Goal: Information Seeking & Learning: Learn about a topic

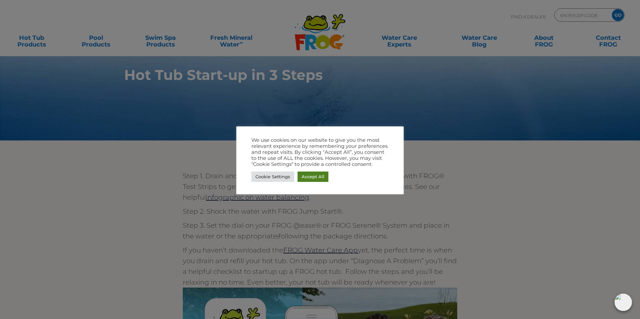
click at [307, 179] on link "Accept All" at bounding box center [312, 177] width 31 height 10
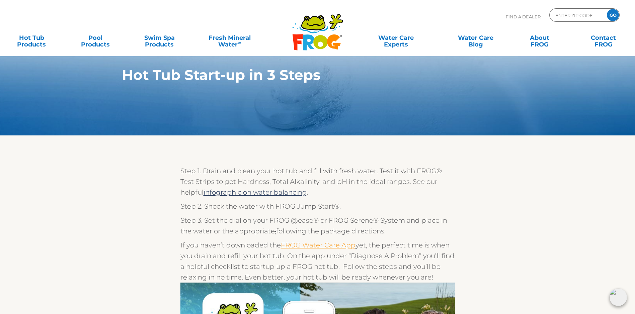
click at [332, 249] on link "FROG Water Care App" at bounding box center [318, 245] width 75 height 8
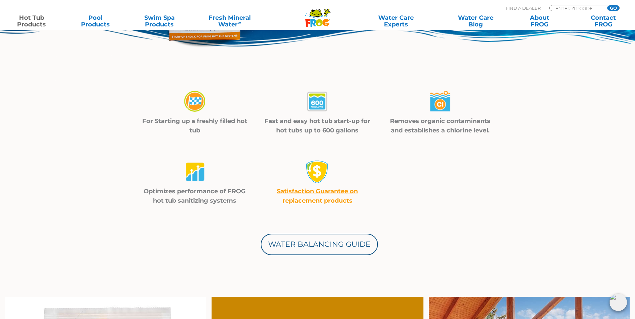
scroll to position [234, 0]
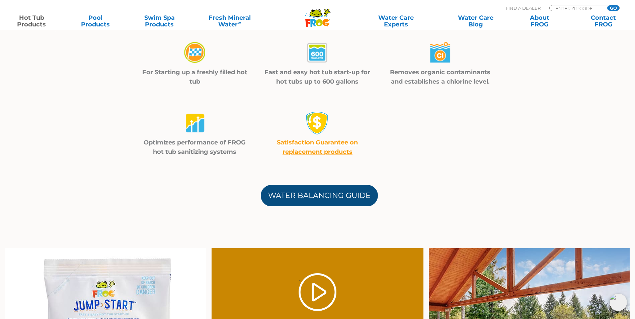
click at [354, 197] on link "Water Balancing Guide" at bounding box center [319, 195] width 117 height 21
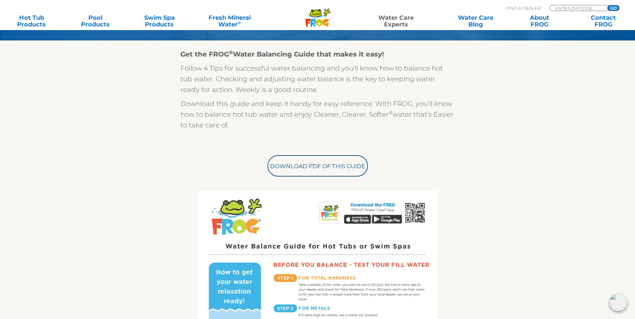
scroll to position [167, 0]
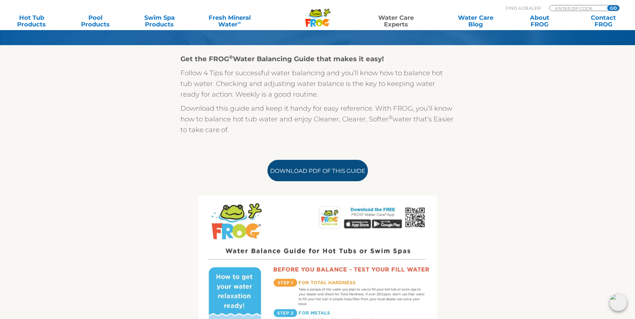
click at [316, 173] on link "Download PDF of this Guide" at bounding box center [317, 170] width 100 height 21
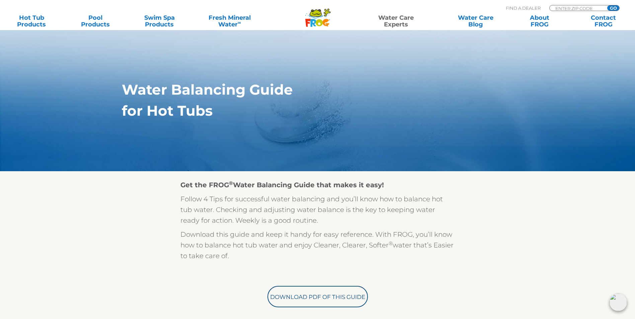
scroll to position [0, 0]
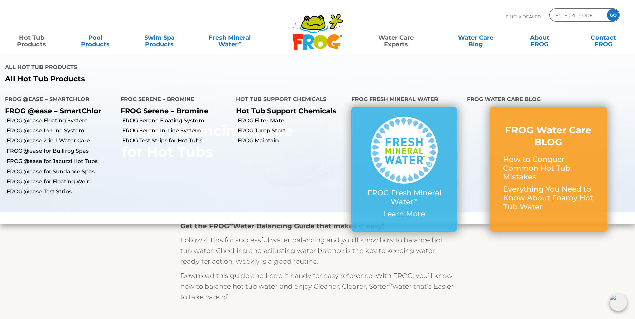
click at [38, 44] on link "Hot Tub Products" at bounding box center [32, 37] width 50 height 13
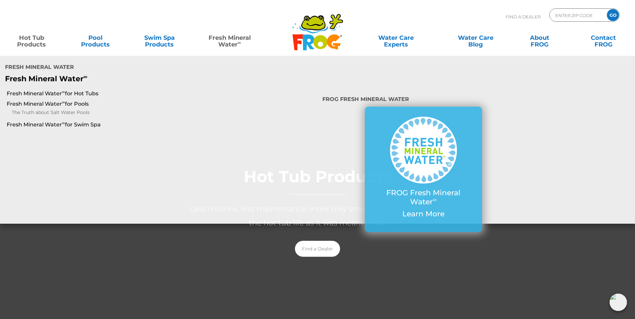
click at [227, 44] on link "Fresh Mineral Water ∞" at bounding box center [229, 37] width 62 height 13
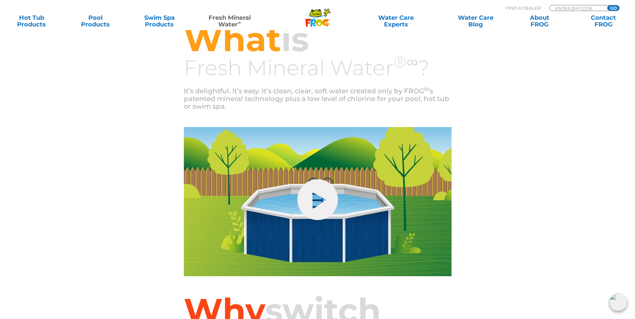
scroll to position [134, 0]
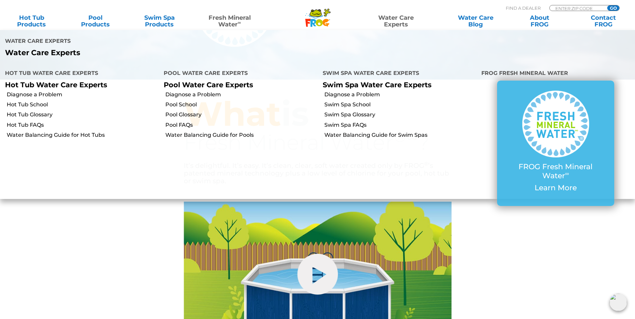
click at [396, 23] on link "Water Care Experts" at bounding box center [396, 20] width 81 height 13
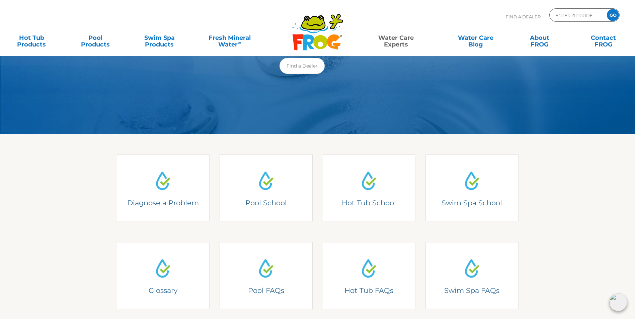
scroll to position [67, 0]
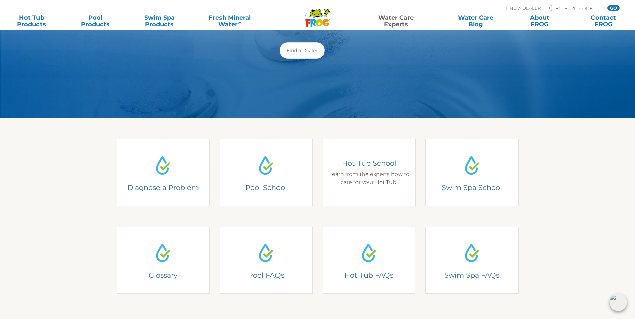
click at [358, 179] on div "Hot Tub School Learn from the experts how to care for your Hot Tub." at bounding box center [368, 173] width 83 height 28
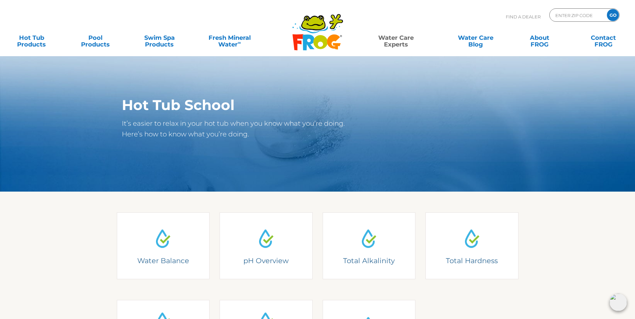
scroll to position [67, 0]
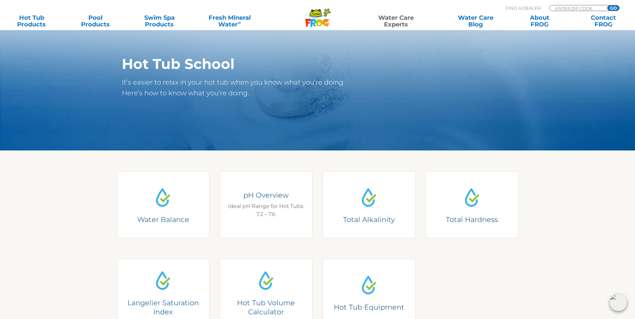
click at [268, 231] on div "pH Overview Ideal pH Range for Hot Tubs: 7.2 – 7.6" at bounding box center [266, 204] width 93 height 67
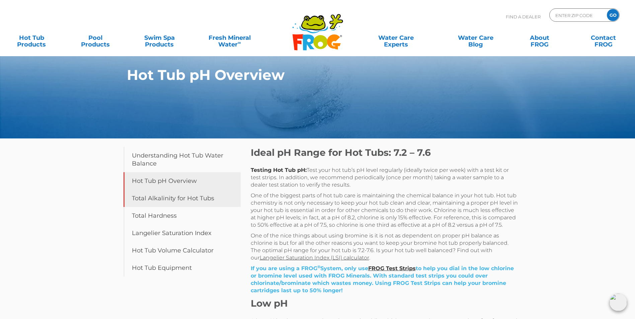
click at [186, 203] on link "Total Alkalinity for Hot Tubs" at bounding box center [181, 198] width 117 height 17
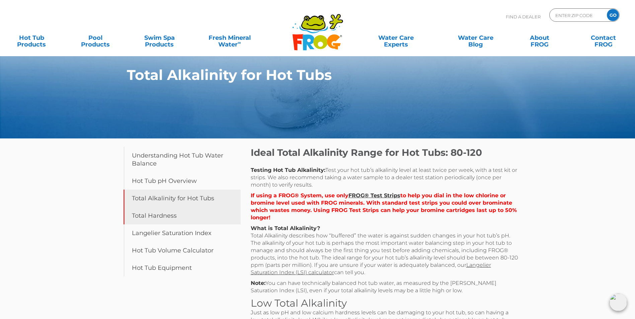
click at [232, 222] on link "Total Hardness" at bounding box center [181, 215] width 117 height 17
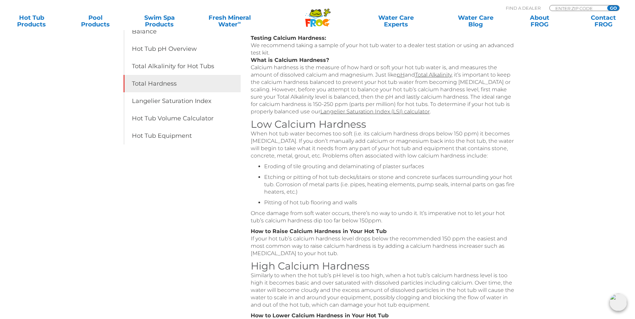
scroll to position [134, 0]
click at [205, 107] on link "Langelier Saturation Index" at bounding box center [181, 99] width 117 height 17
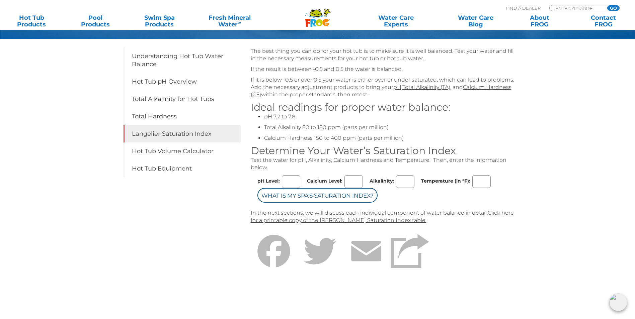
scroll to position [100, 0]
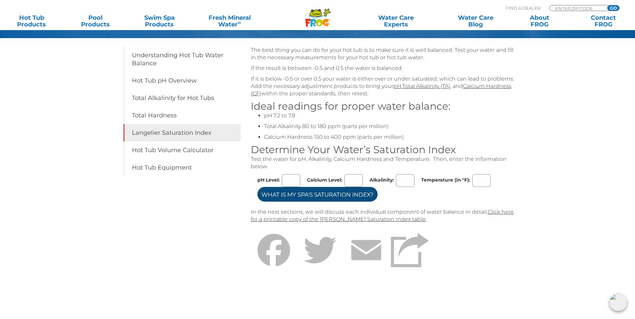
click at [323, 202] on input "What is my Spa's Saturation Index?" at bounding box center [317, 194] width 120 height 15
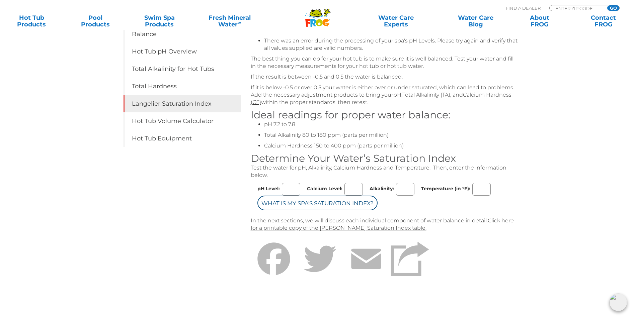
scroll to position [33, 0]
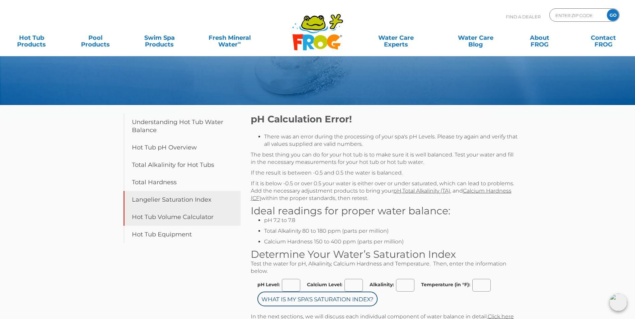
click at [206, 224] on link "Hot Tub Volume Calculator" at bounding box center [181, 216] width 117 height 17
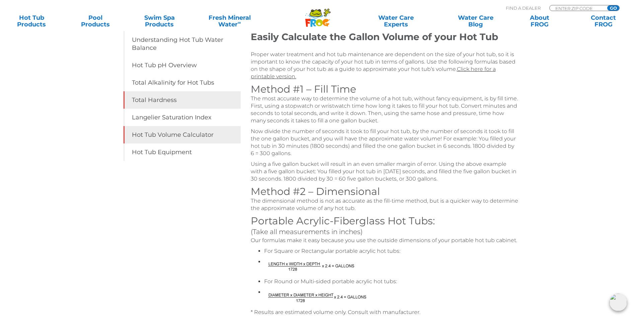
scroll to position [100, 0]
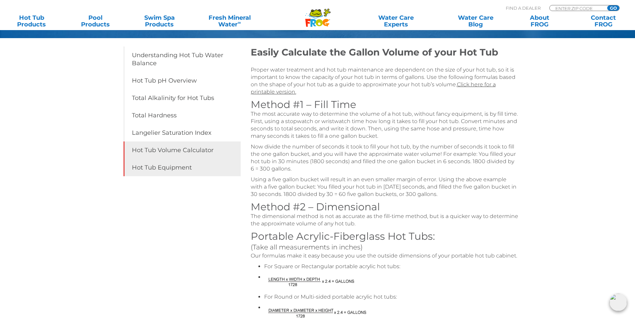
click at [172, 170] on link "Hot Tub Equipment" at bounding box center [181, 167] width 117 height 17
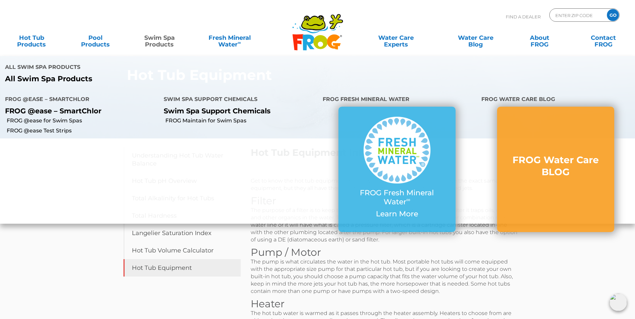
click at [164, 45] on link "Swim Spa Products" at bounding box center [160, 37] width 50 height 13
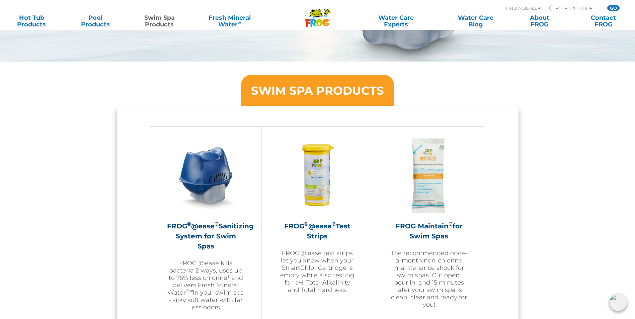
scroll to position [535, 0]
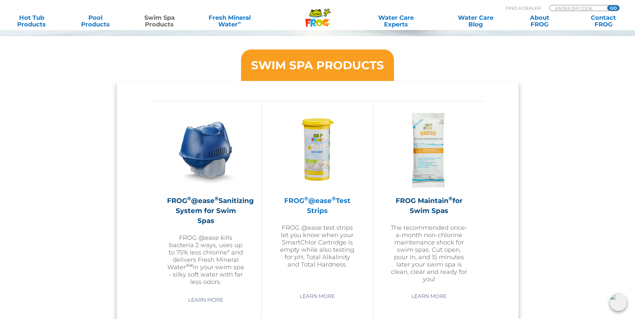
click at [318, 165] on img at bounding box center [317, 150] width 78 height 78
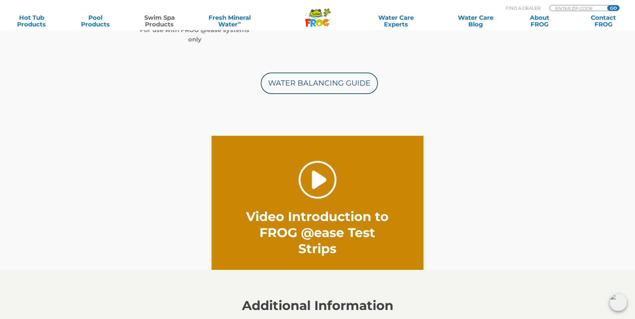
scroll to position [402, 0]
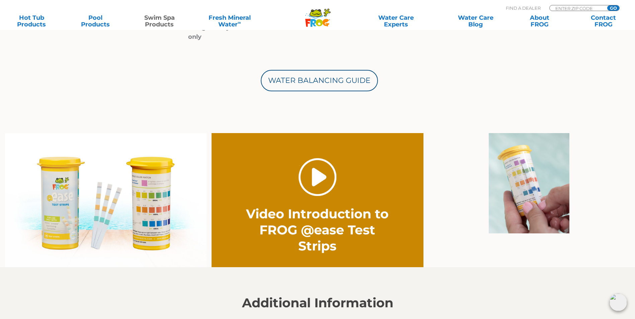
click at [320, 176] on link "." at bounding box center [317, 177] width 38 height 38
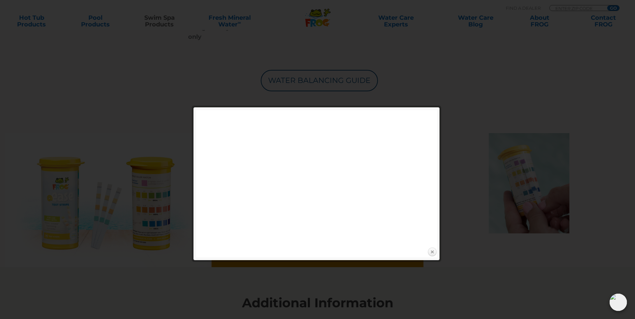
click at [433, 253] on link "Close" at bounding box center [432, 252] width 10 height 10
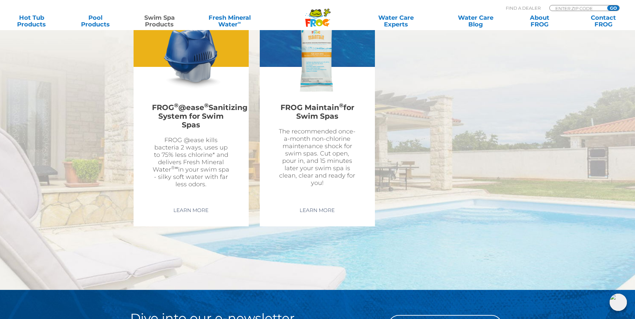
scroll to position [1238, 0]
